Goal: Obtain resource: Obtain resource

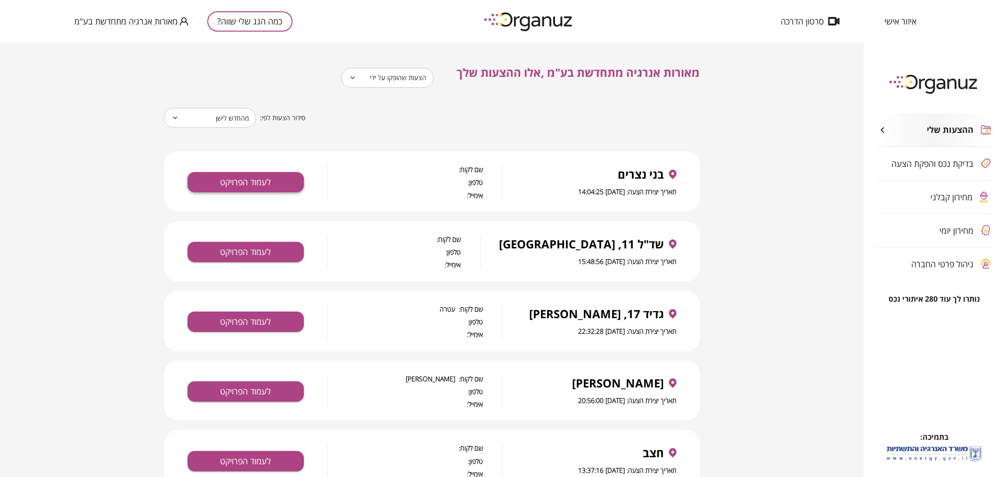
click at [273, 181] on button "לעמוד הפרויקט" at bounding box center [246, 182] width 116 height 20
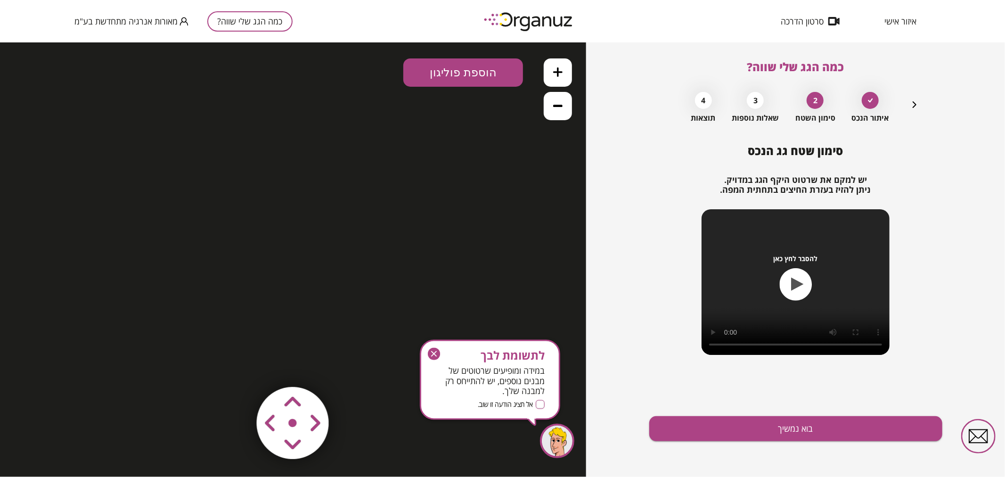
click at [138, 21] on span "מאורות אנרגיה מתחדשת בע"מ" at bounding box center [125, 20] width 103 height 9
click at [137, 21] on div at bounding box center [502, 238] width 1005 height 477
click at [894, 23] on span "איזור אישי" at bounding box center [901, 20] width 32 height 9
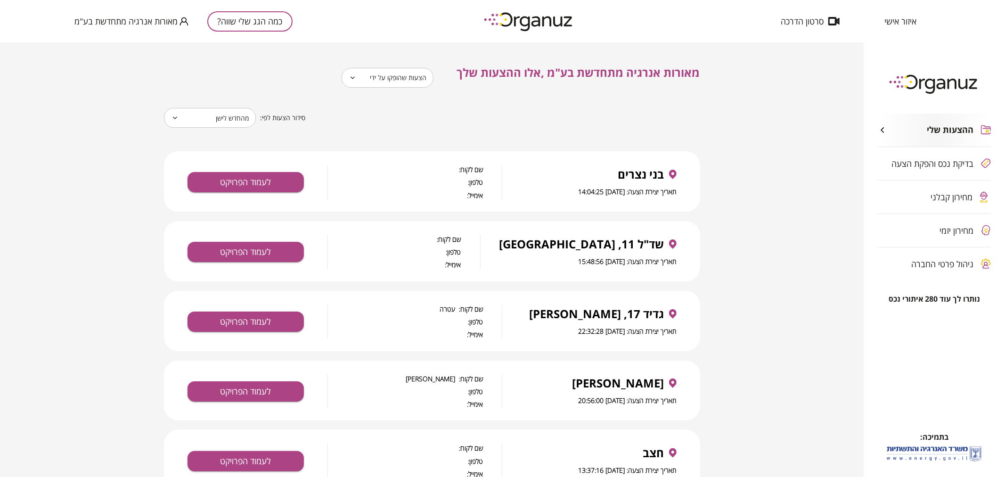
click at [353, 76] on icon at bounding box center [352, 77] width 7 height 11
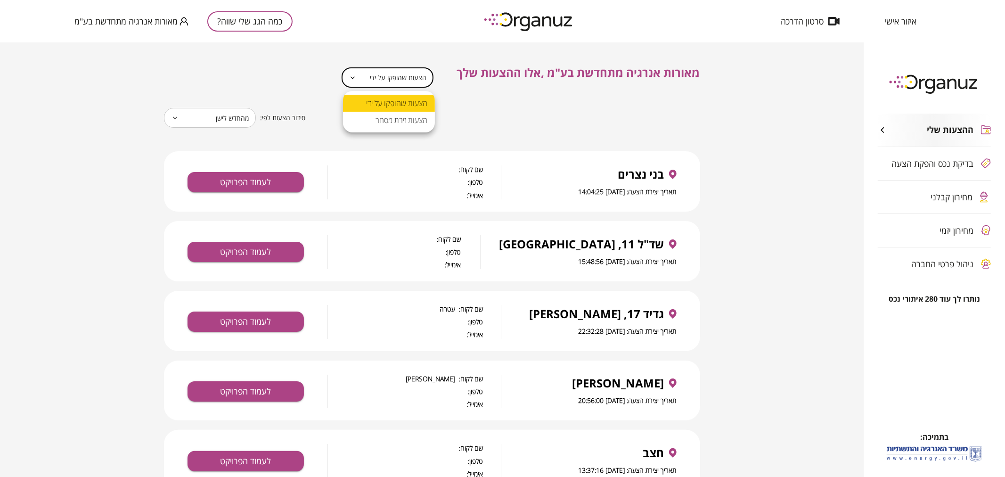
click at [401, 76] on body "**********" at bounding box center [502, 238] width 1005 height 477
click at [404, 119] on li "הצעות זירת מסחר" at bounding box center [389, 120] width 92 height 17
type input "**********"
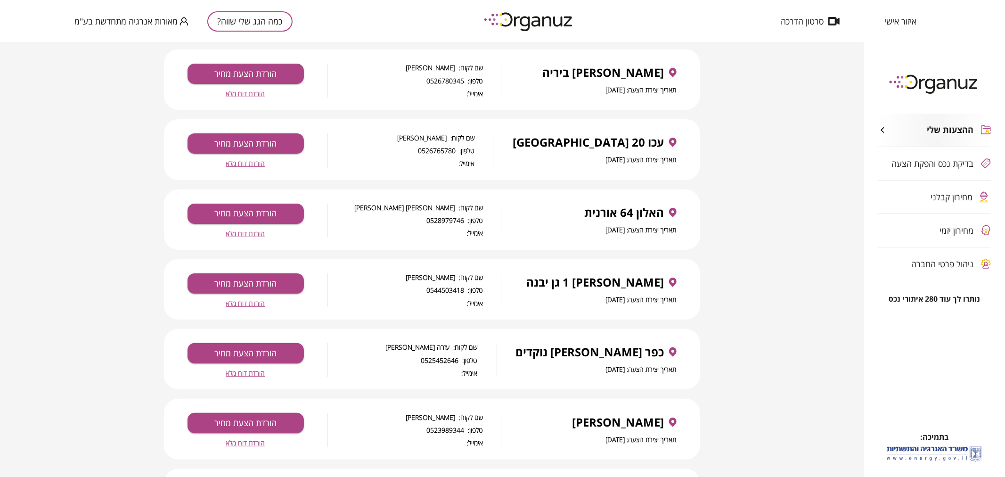
scroll to position [157, 0]
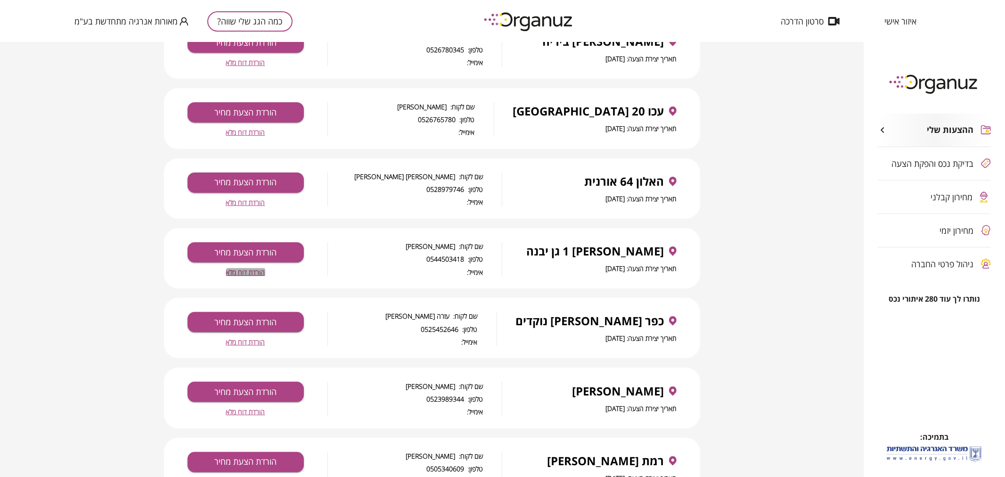
click at [246, 271] on span "הורדת דוח מלא" at bounding box center [245, 272] width 39 height 8
click at [243, 255] on button "הורדת הצעת מחיר" at bounding box center [246, 252] width 116 height 20
